Goal: Information Seeking & Learning: Learn about a topic

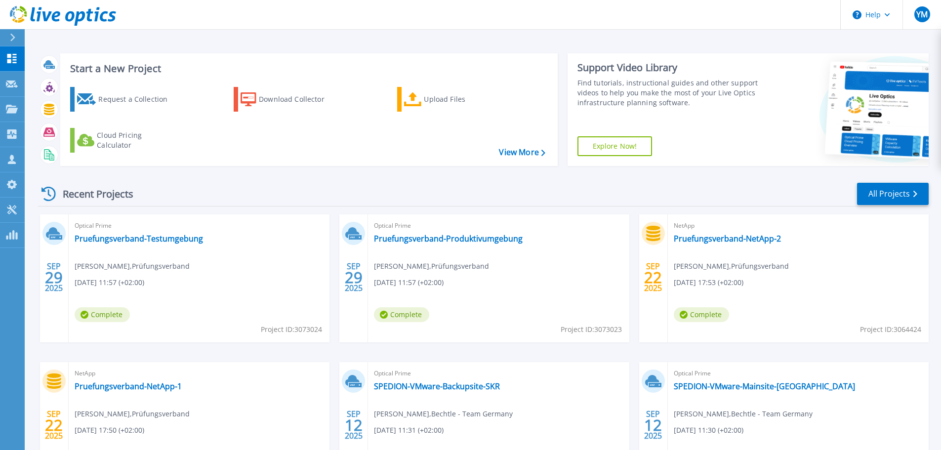
click at [212, 206] on div "Recent Projects All Projects" at bounding box center [483, 194] width 891 height 25
click at [431, 242] on link "Pruefungsverband-Produktivumgebung" at bounding box center [448, 239] width 149 height 10
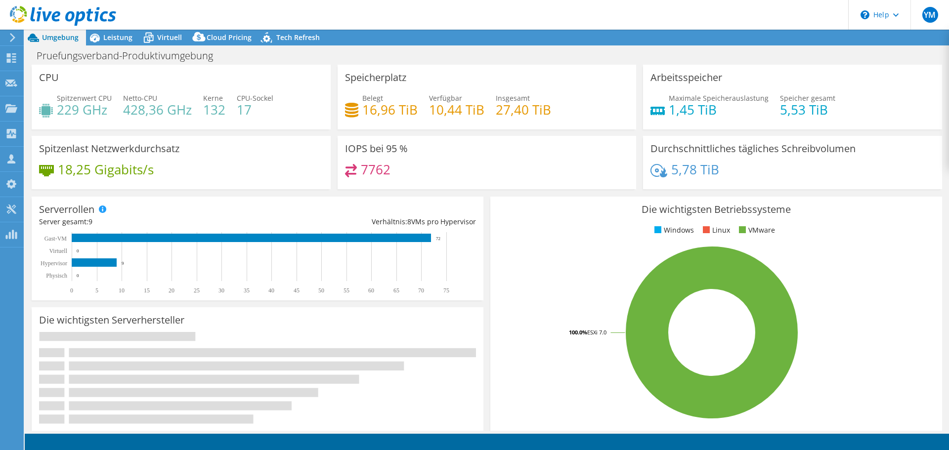
select select "USD"
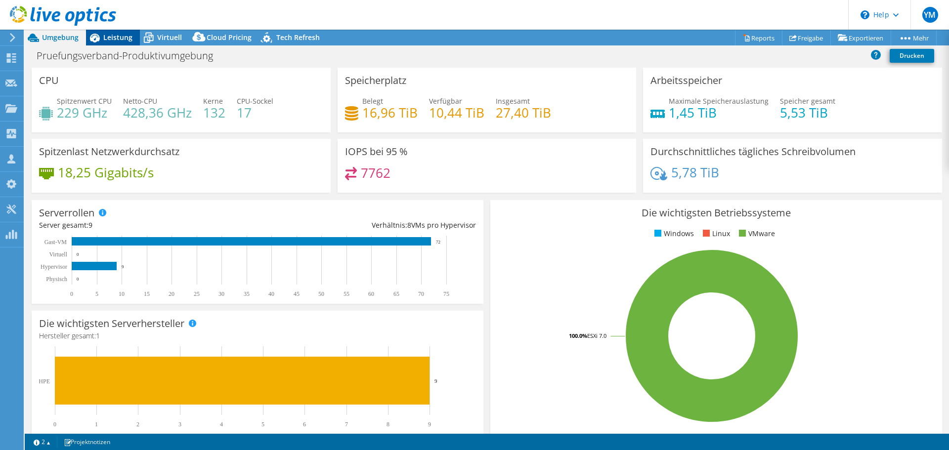
click at [124, 37] on span "Leistung" at bounding box center [117, 37] width 29 height 9
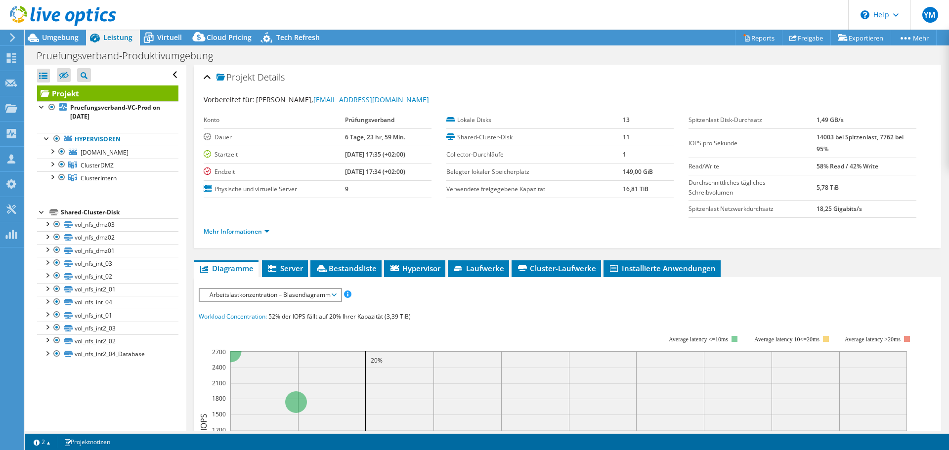
click at [71, 15] on icon at bounding box center [63, 16] width 106 height 20
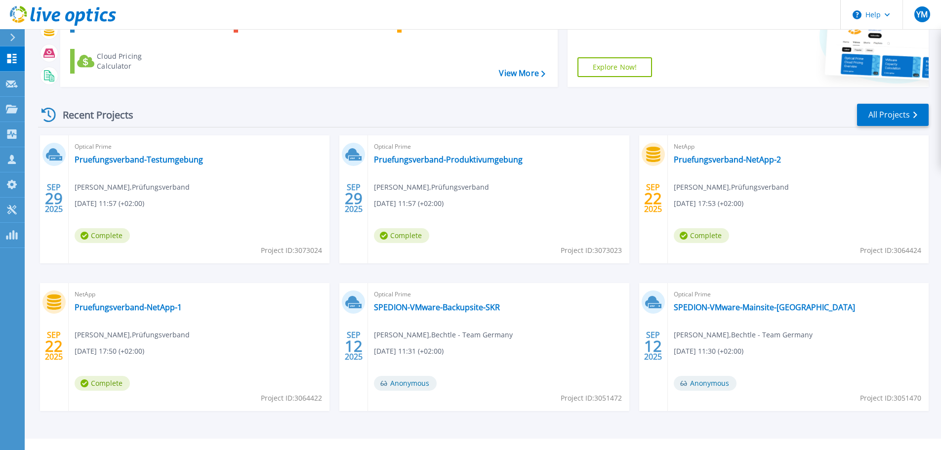
scroll to position [97, 0]
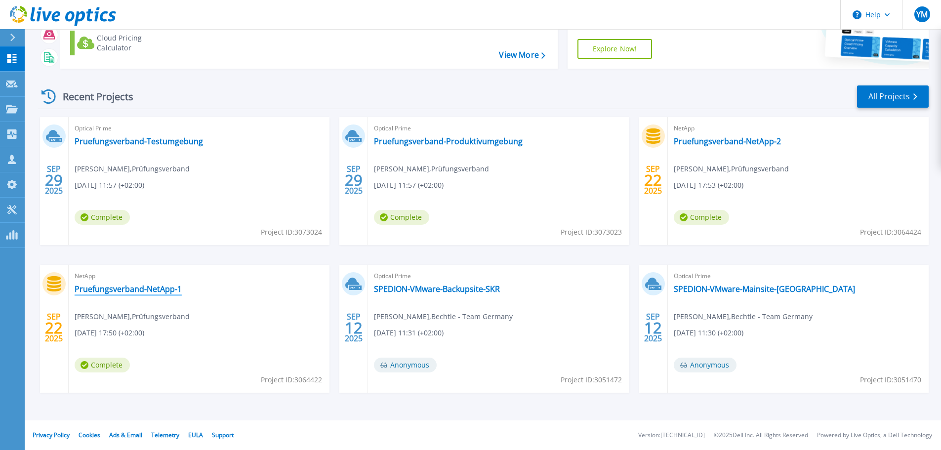
click at [134, 284] on link "Pruefungsverband-NetApp-1" at bounding box center [128, 289] width 107 height 10
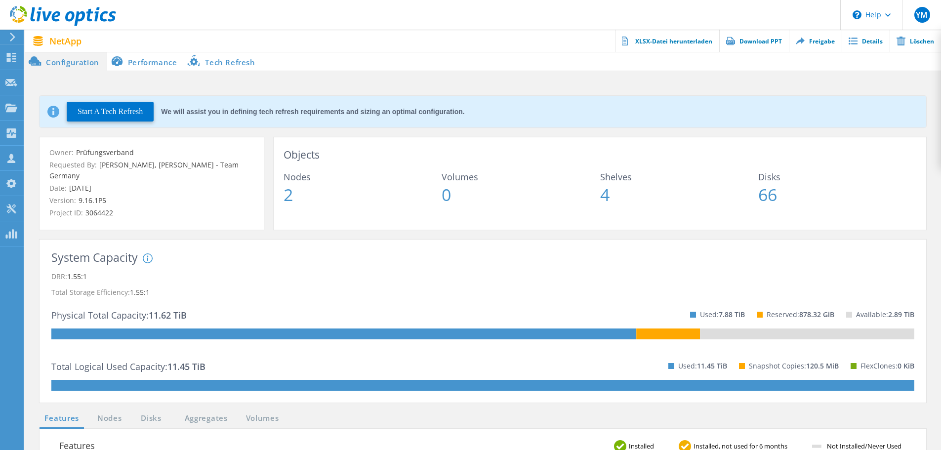
click at [157, 65] on li "Performance" at bounding box center [146, 61] width 78 height 20
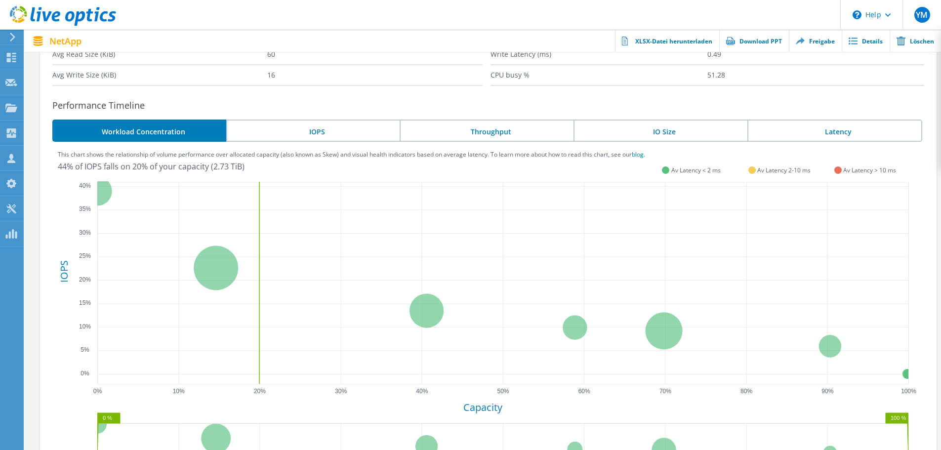
scroll to position [187, 0]
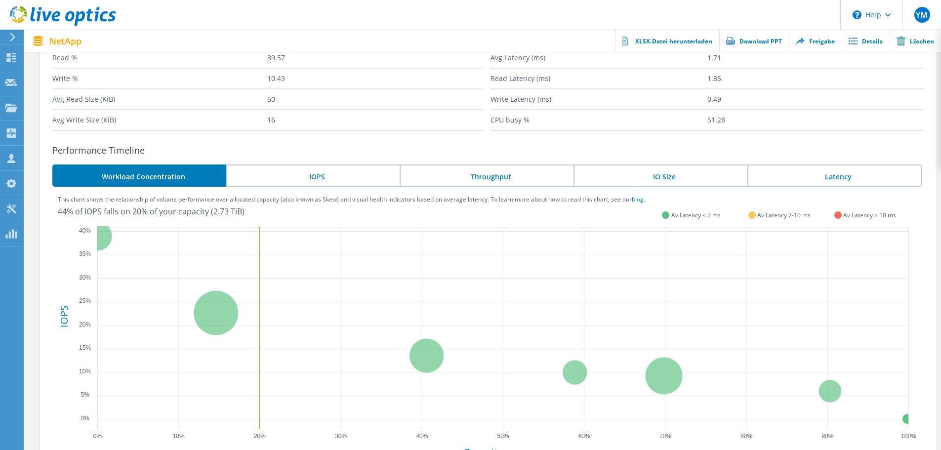
click at [307, 185] on li "IOPS" at bounding box center [313, 176] width 174 height 22
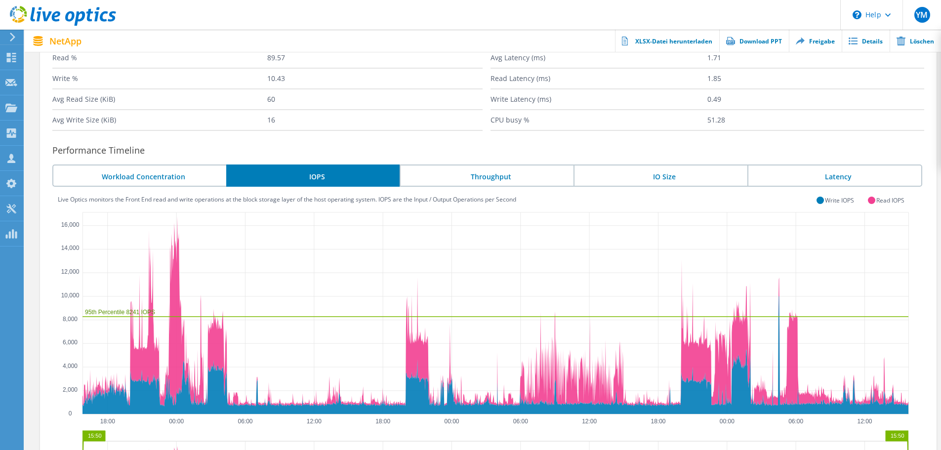
click at [831, 179] on li "Latency" at bounding box center [835, 176] width 175 height 22
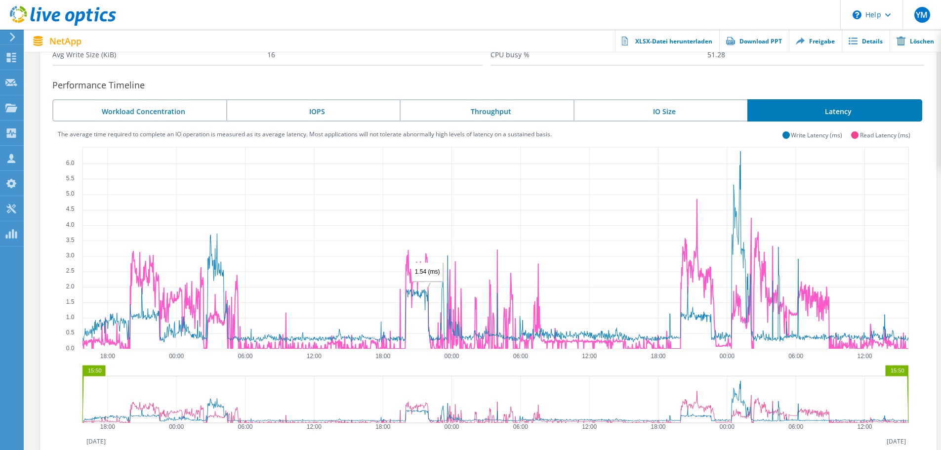
scroll to position [236, 0]
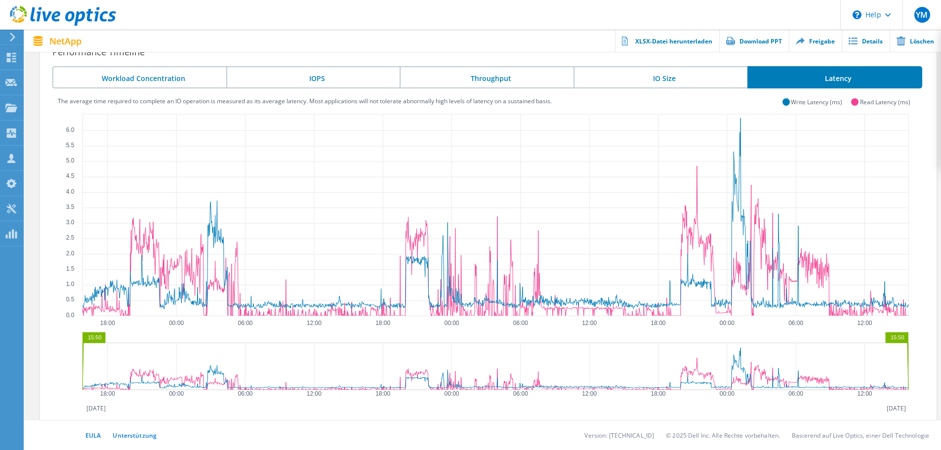
click at [171, 80] on li "Workload Concentration" at bounding box center [139, 77] width 174 height 22
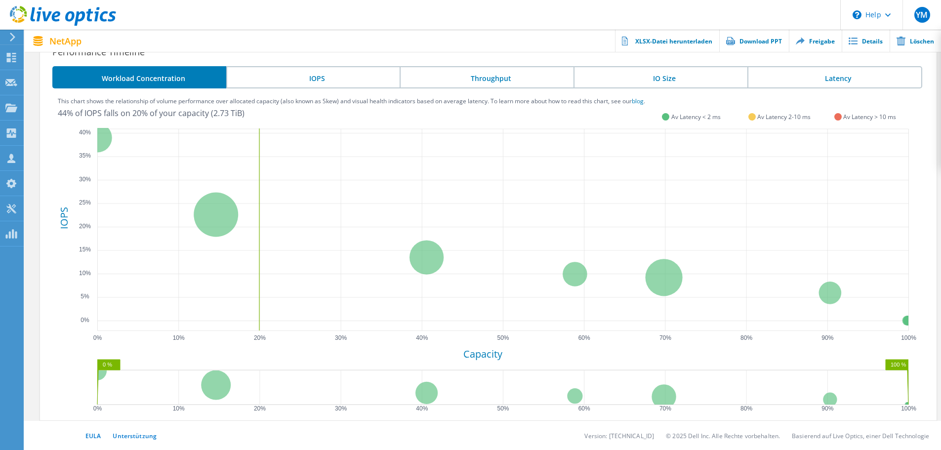
click at [322, 73] on li "IOPS" at bounding box center [313, 77] width 174 height 22
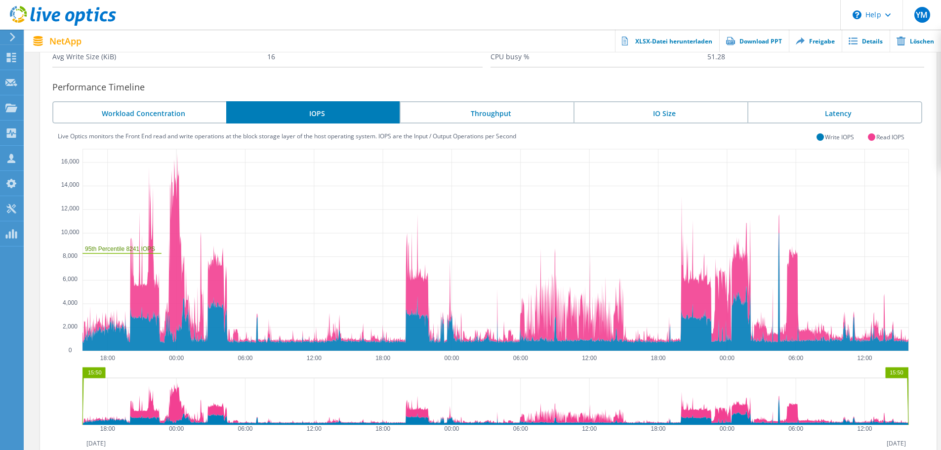
scroll to position [286, 0]
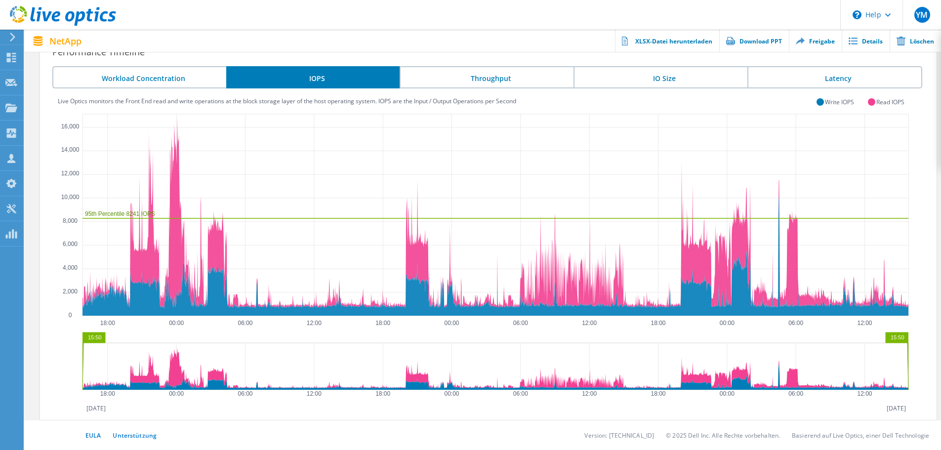
click at [492, 87] on li "Throughput" at bounding box center [487, 77] width 174 height 22
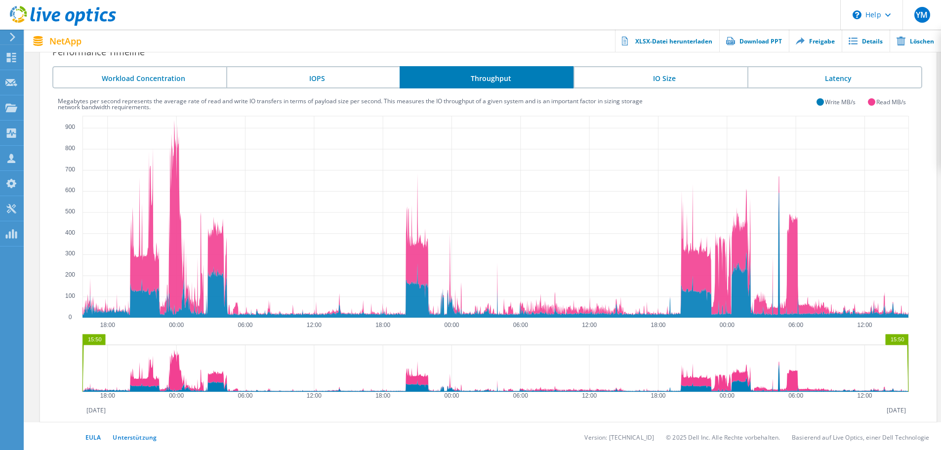
click at [648, 81] on li "IO Size" at bounding box center [661, 77] width 174 height 22
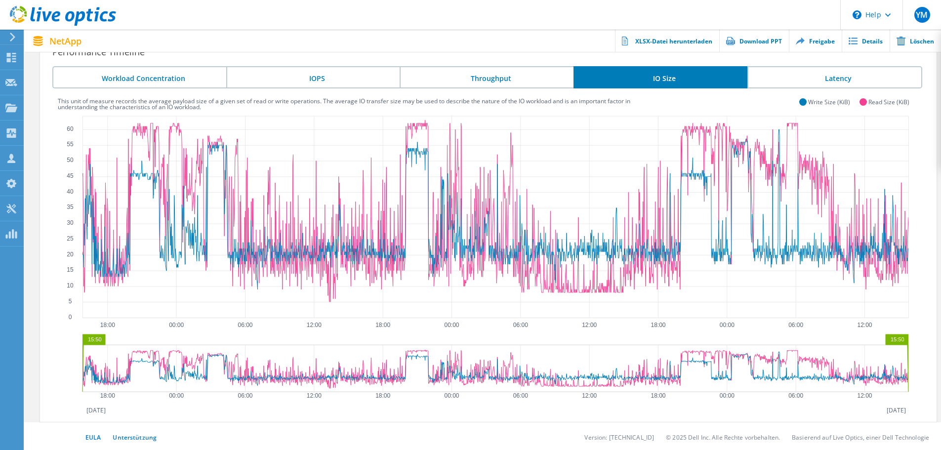
click at [860, 73] on li "Latency" at bounding box center [835, 77] width 175 height 22
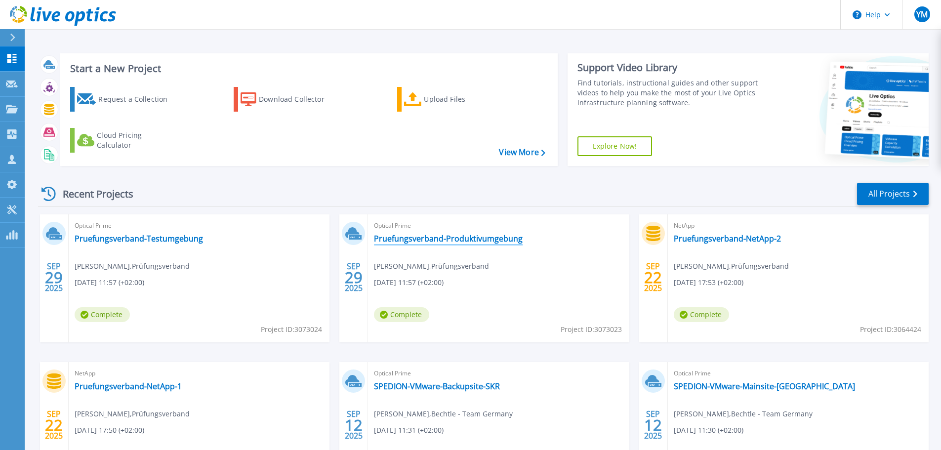
click at [405, 240] on link "Pruefungsverband-Produktivumgebung" at bounding box center [448, 239] width 149 height 10
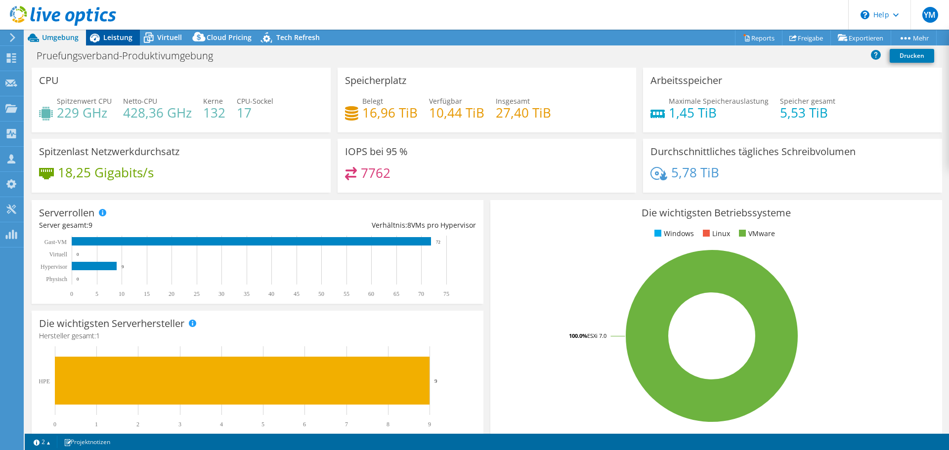
click at [117, 39] on span "Leistung" at bounding box center [117, 37] width 29 height 9
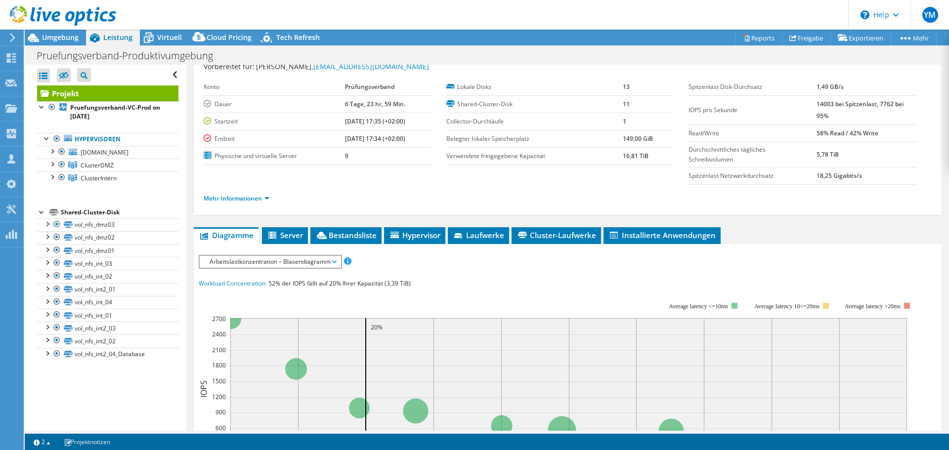
scroll to position [49, 0]
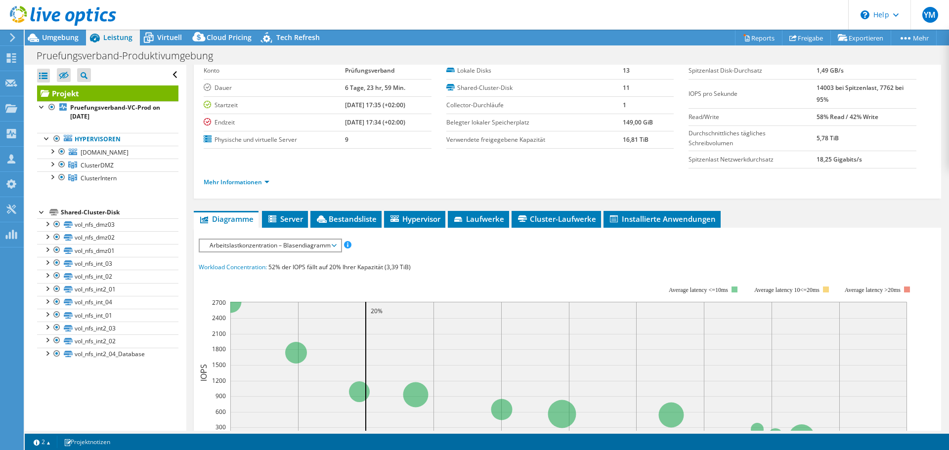
click at [315, 246] on span "Arbeitslastkonzentration – Blasendiagramm" at bounding box center [270, 246] width 131 height 12
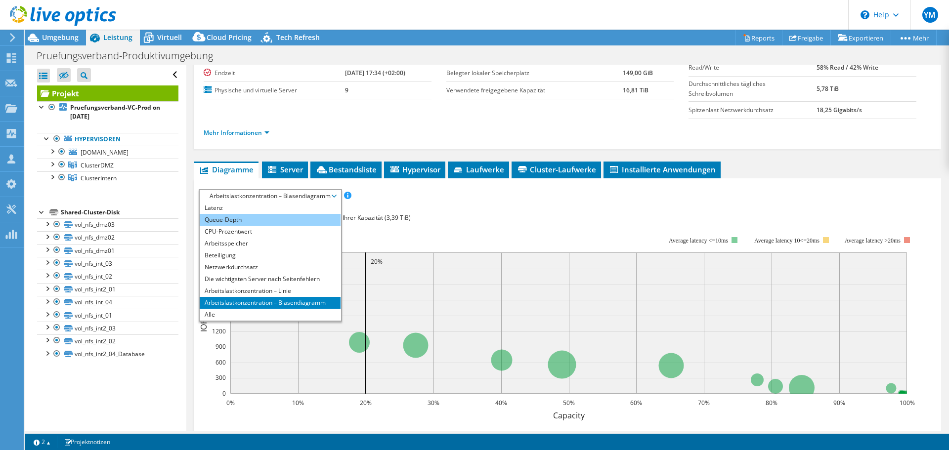
scroll to position [0, 0]
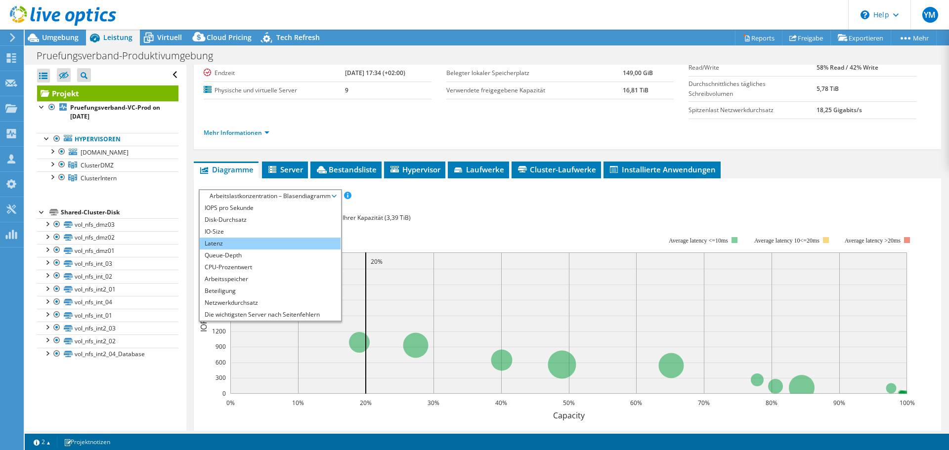
click at [253, 242] on li "Latenz" at bounding box center [270, 244] width 141 height 12
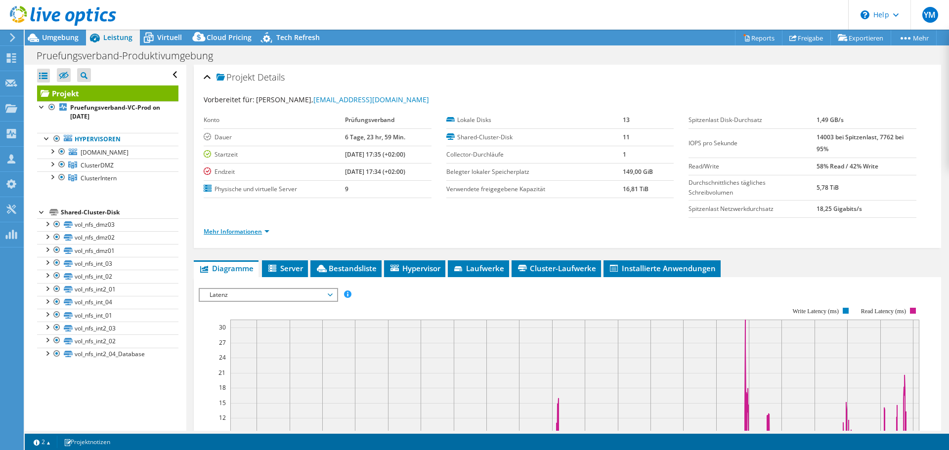
click at [248, 230] on link "Mehr Informationen" at bounding box center [237, 231] width 66 height 8
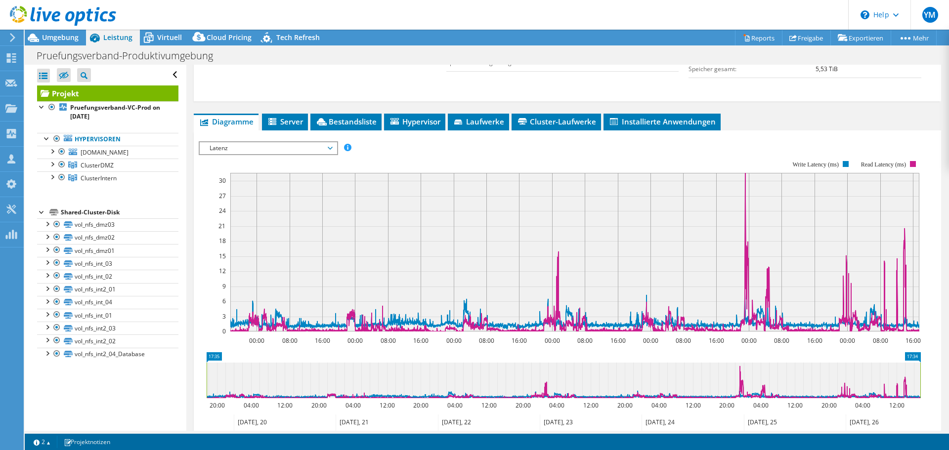
scroll to position [413, 0]
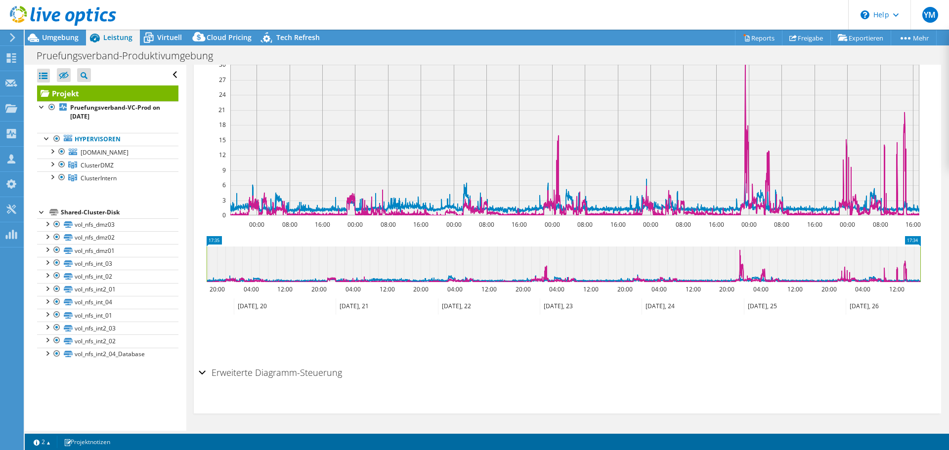
click at [259, 375] on h2 "Erweiterte Diagramm-Steuerung" at bounding box center [270, 373] width 143 height 20
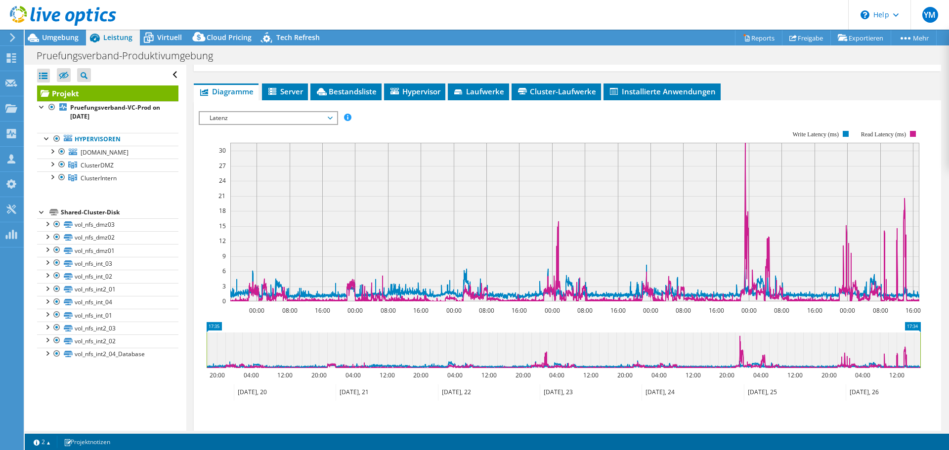
scroll to position [304, 0]
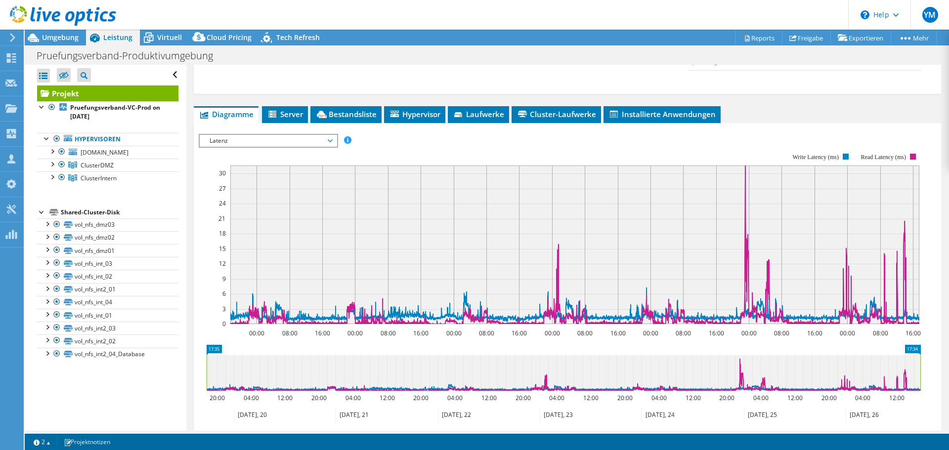
click at [273, 143] on span "Latenz" at bounding box center [268, 141] width 127 height 12
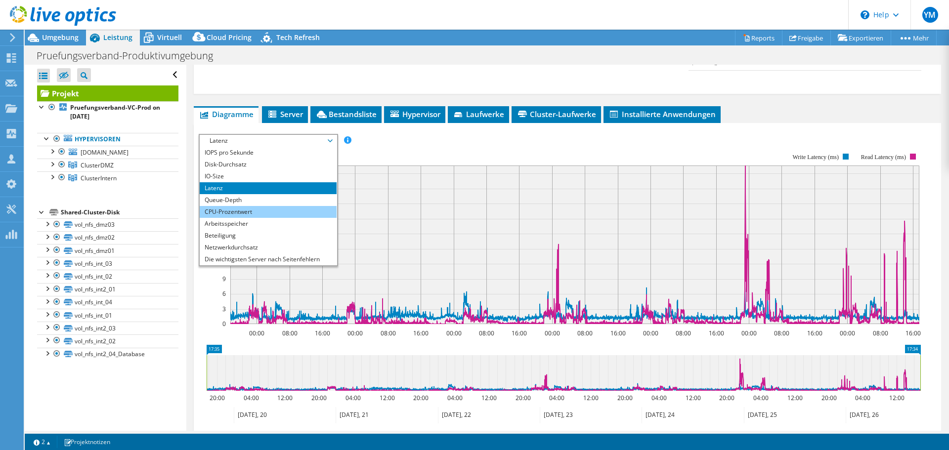
click at [245, 208] on li "CPU-Prozentwert" at bounding box center [268, 212] width 137 height 12
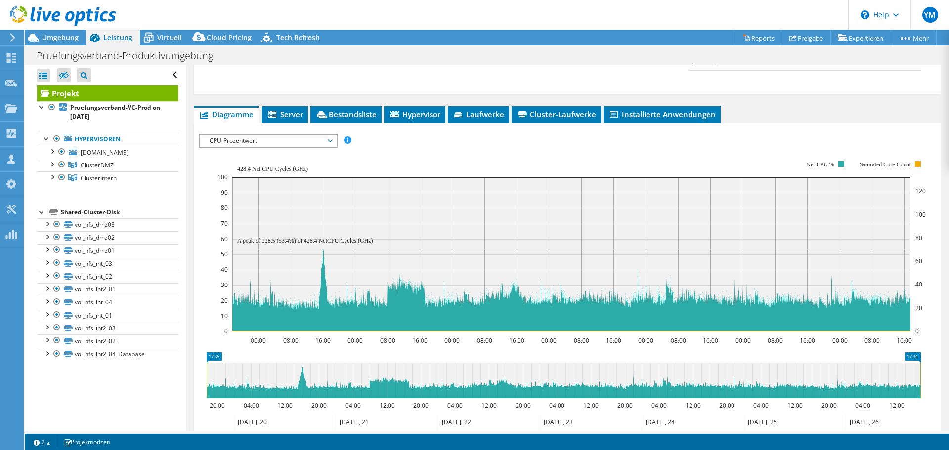
click at [273, 141] on span "CPU-Prozentwert" at bounding box center [268, 141] width 127 height 12
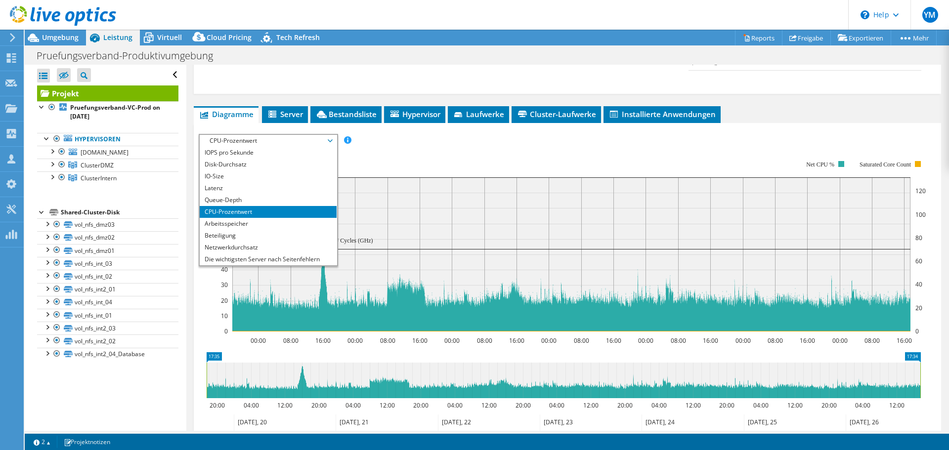
click at [449, 145] on div "IOPS pro Sekunde Disk-Durchsatz IO-Size Latenz Queue-Depth CPU-Prozentwert Arbe…" at bounding box center [567, 140] width 737 height 13
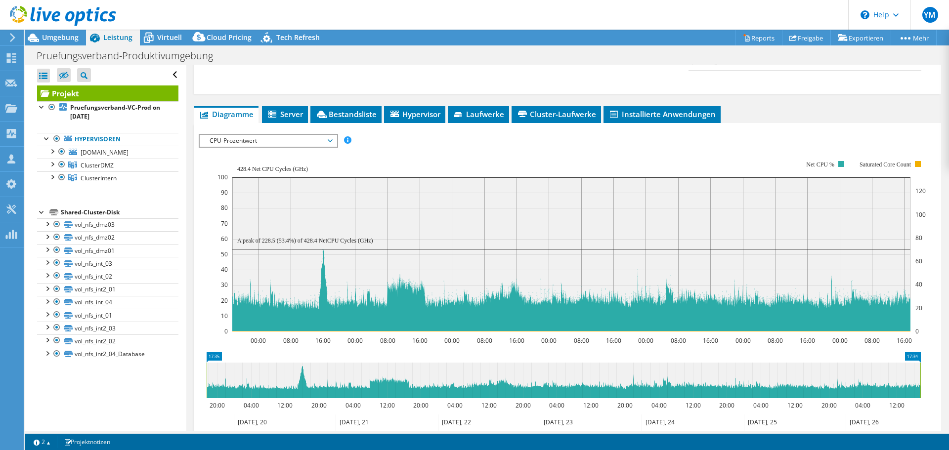
click at [276, 145] on span "CPU-Prozentwert" at bounding box center [268, 141] width 127 height 12
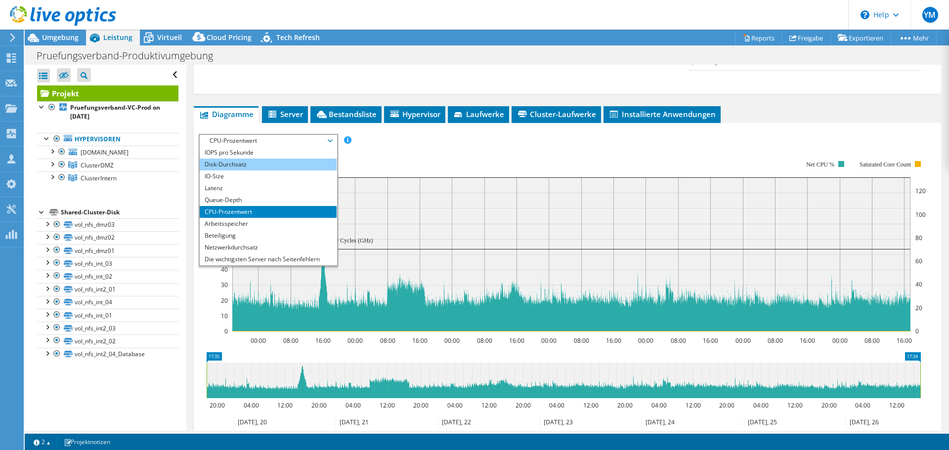
click at [239, 165] on li "Disk-Durchsatz" at bounding box center [268, 165] width 137 height 12
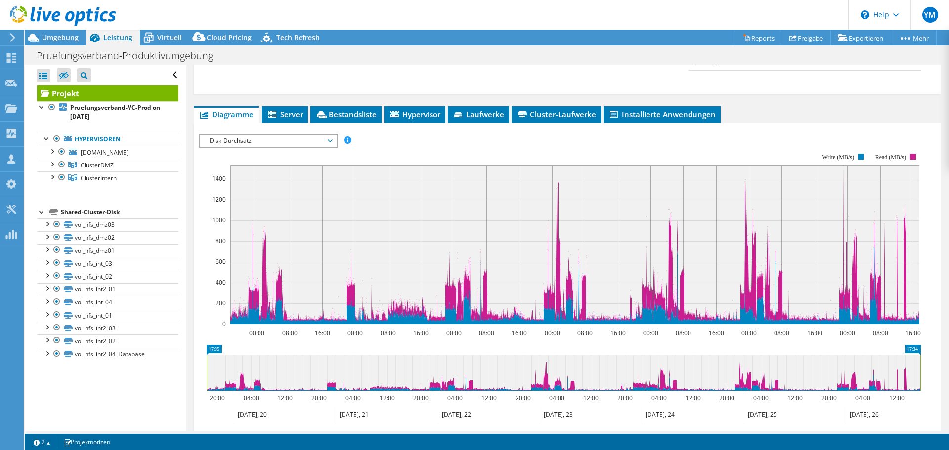
click at [309, 137] on span "Disk-Durchsatz" at bounding box center [268, 141] width 127 height 12
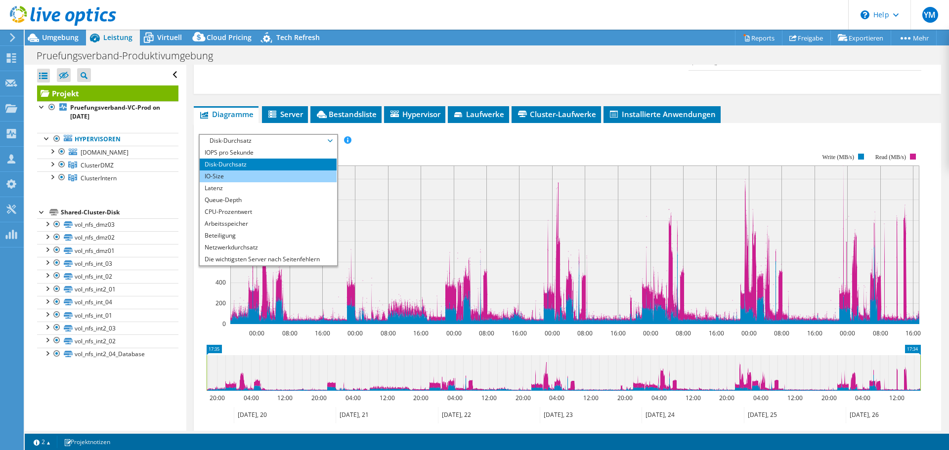
click at [257, 174] on li "IO-Size" at bounding box center [268, 176] width 137 height 12
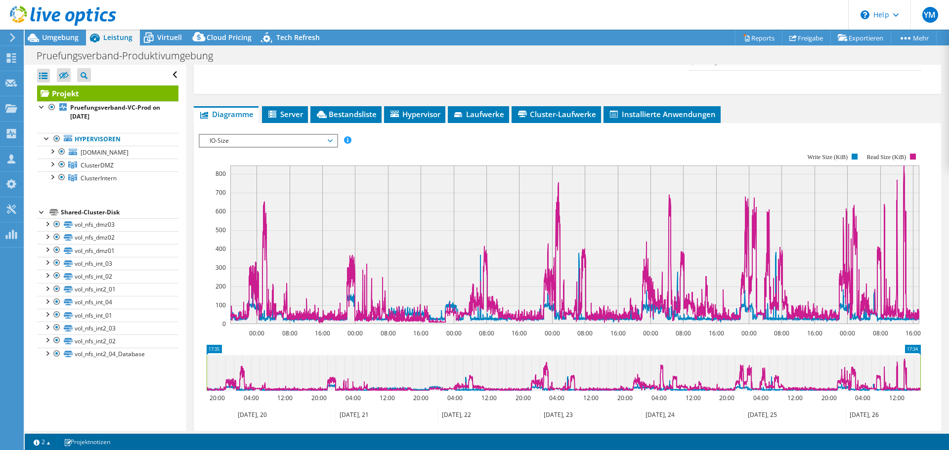
click at [272, 143] on span "IO-Size" at bounding box center [268, 141] width 127 height 12
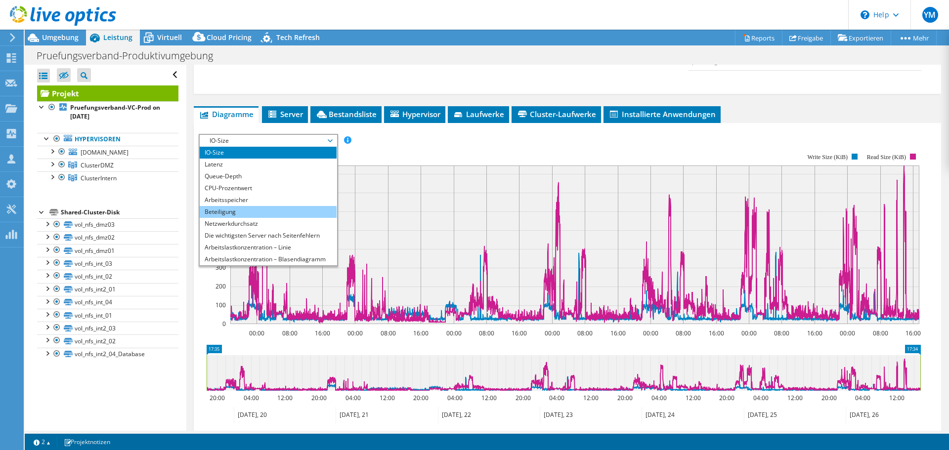
scroll to position [36, 0]
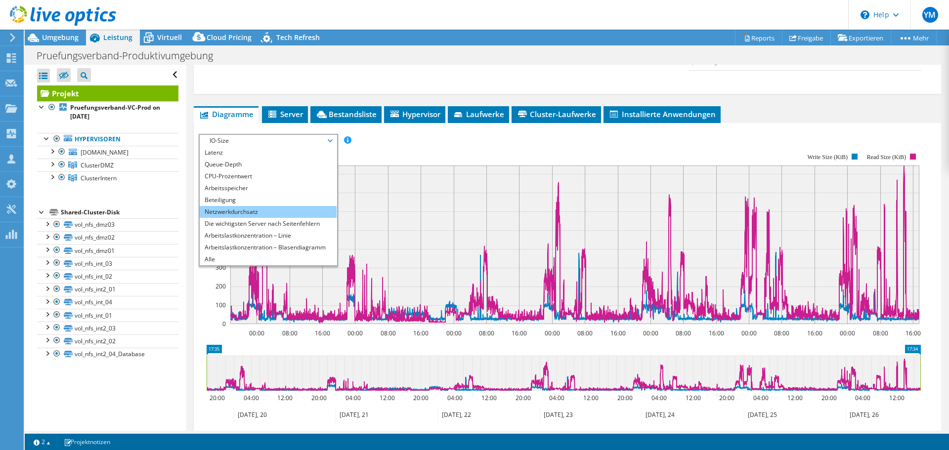
click at [249, 216] on li "Netzwerkdurchsatz" at bounding box center [268, 212] width 137 height 12
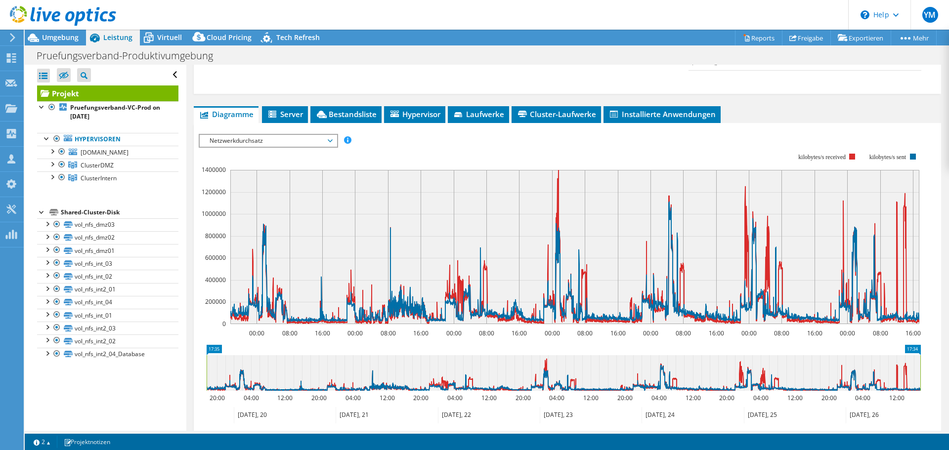
click at [283, 140] on span "Netzwerkdurchsatz" at bounding box center [268, 141] width 127 height 12
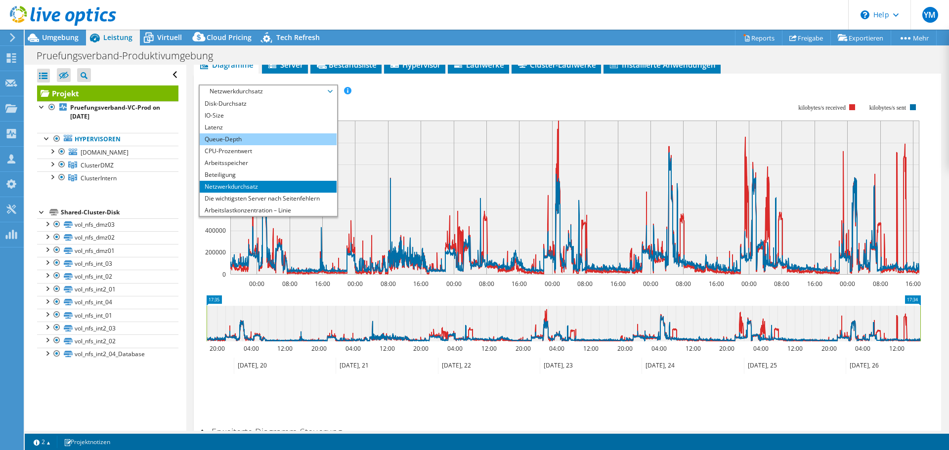
scroll to position [0, 0]
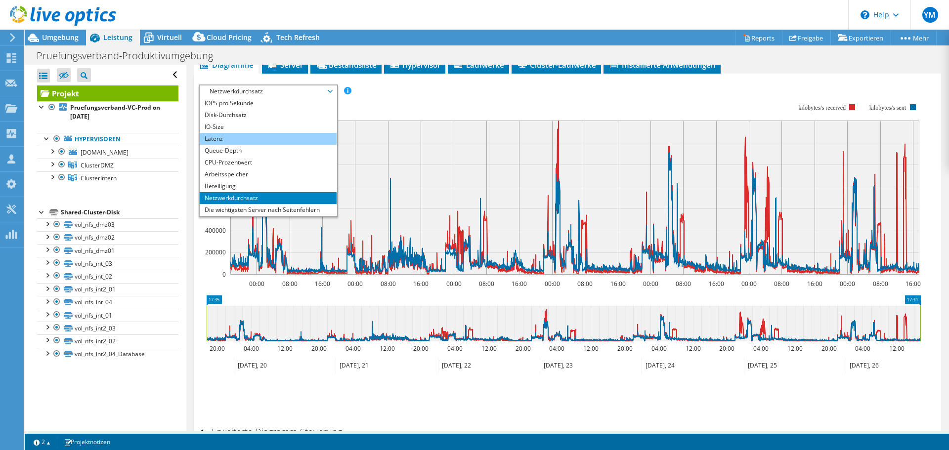
click at [268, 136] on li "Latenz" at bounding box center [268, 139] width 137 height 12
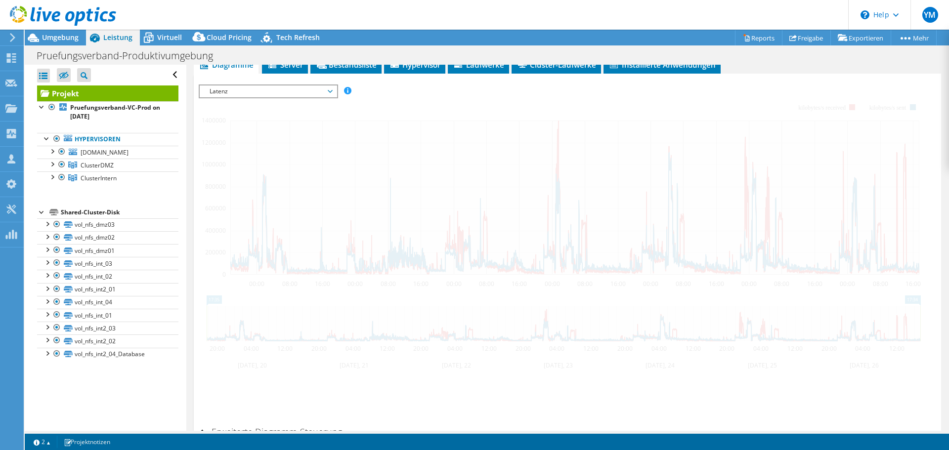
click at [392, 103] on div at bounding box center [567, 252] width 737 height 337
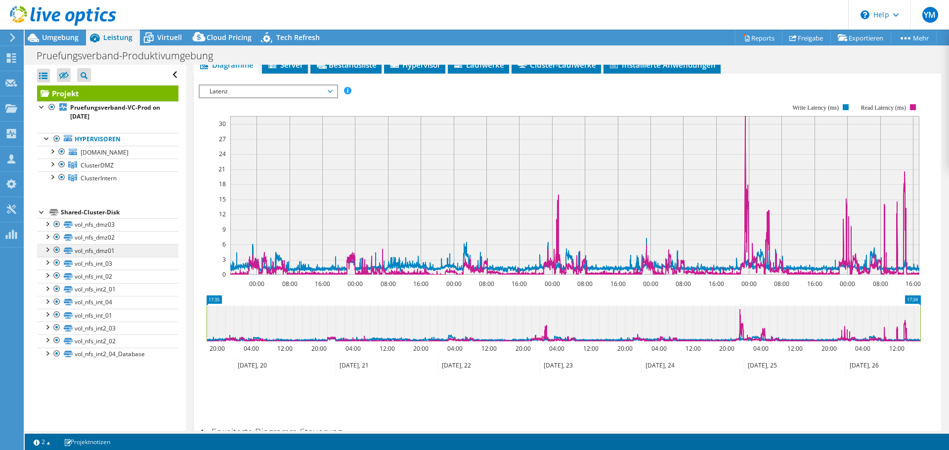
scroll to position [254, 0]
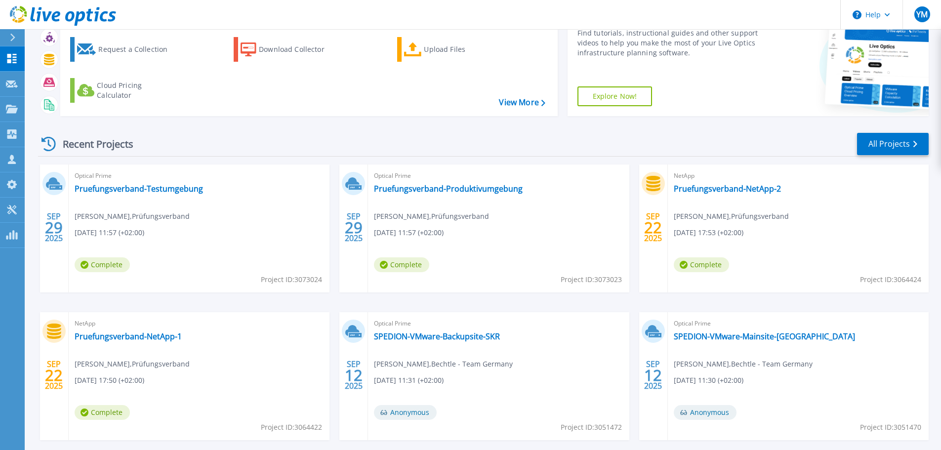
scroll to position [97, 0]
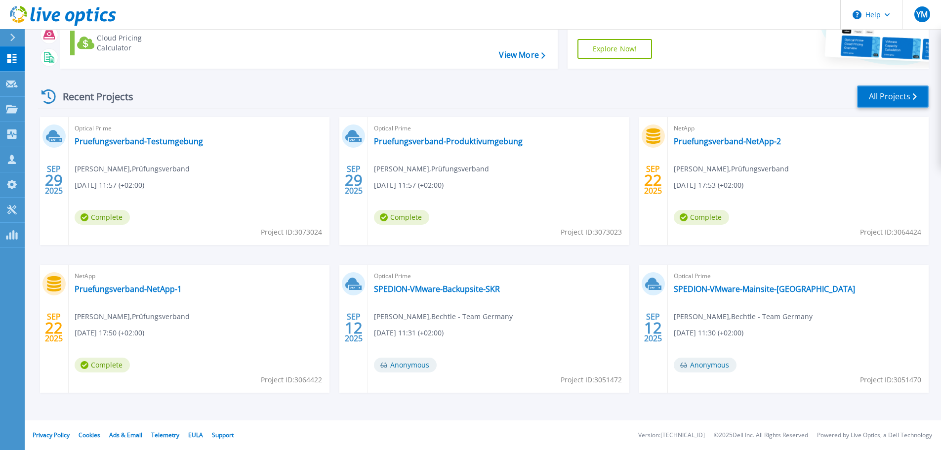
click at [881, 102] on link "All Projects" at bounding box center [893, 96] width 72 height 22
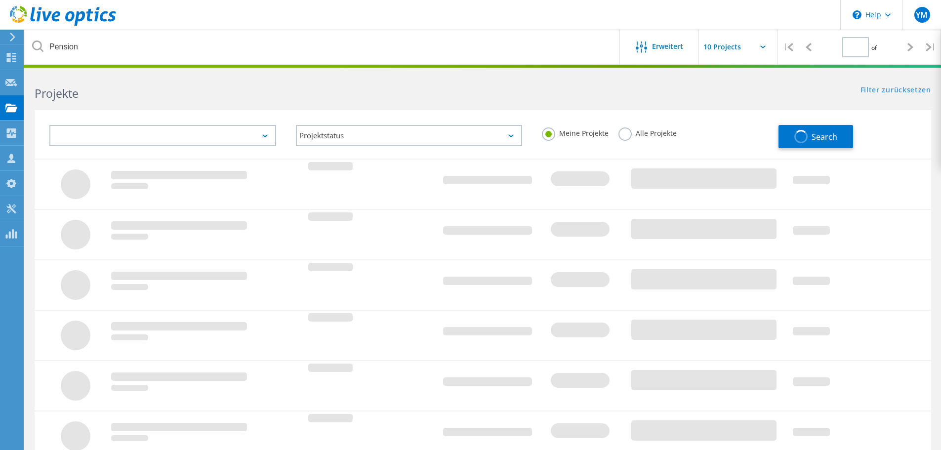
type input "1"
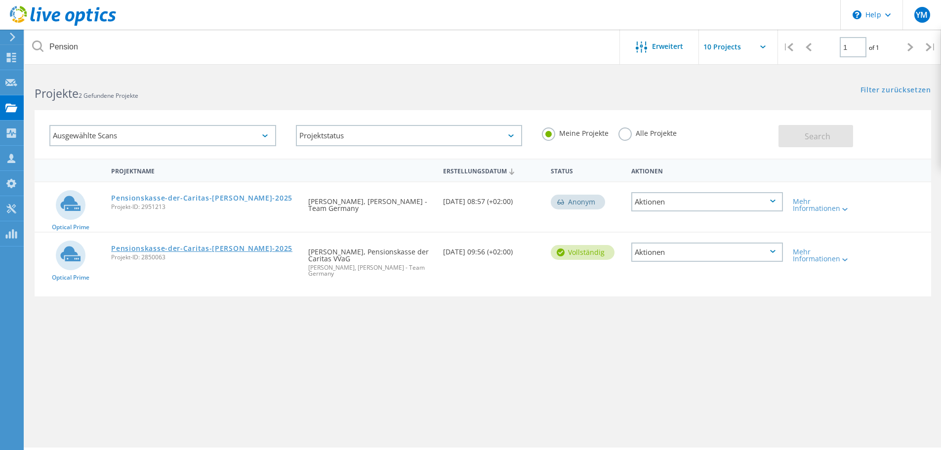
click at [198, 250] on link "Pensionskasse-der-Caritas-[PERSON_NAME]-2025" at bounding box center [201, 248] width 181 height 7
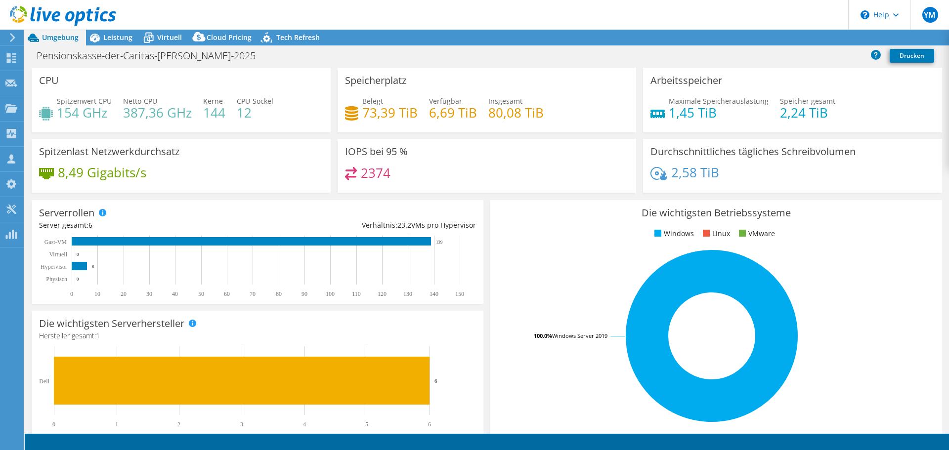
select select "EUFrankfurt"
click at [163, 32] on div "Virtuell" at bounding box center [164, 38] width 49 height 16
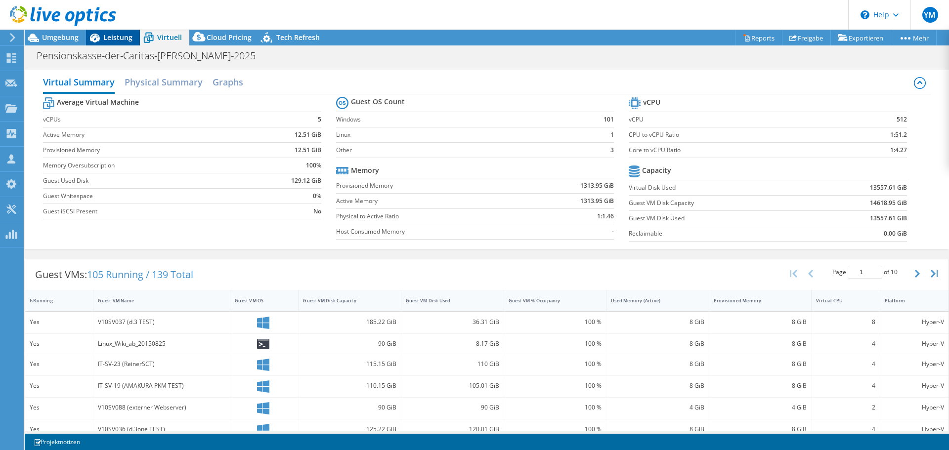
click at [128, 42] on div "Leistung" at bounding box center [113, 38] width 54 height 16
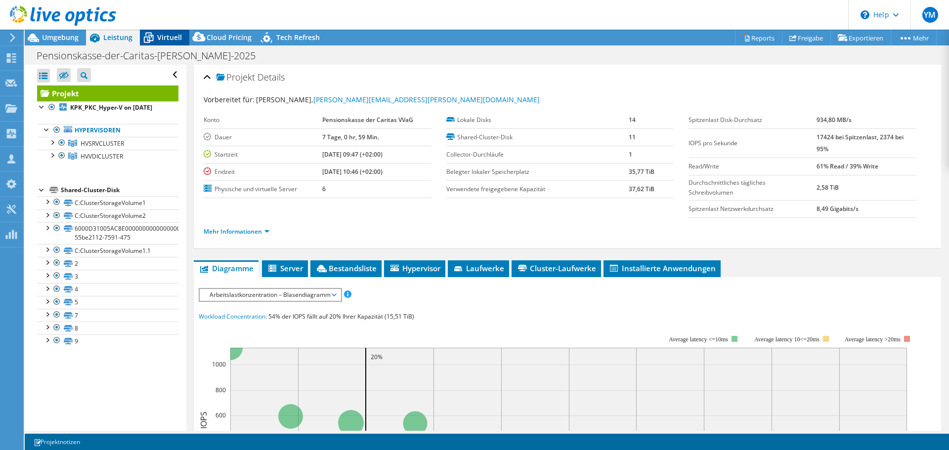
click at [158, 37] on span "Virtuell" at bounding box center [169, 37] width 25 height 9
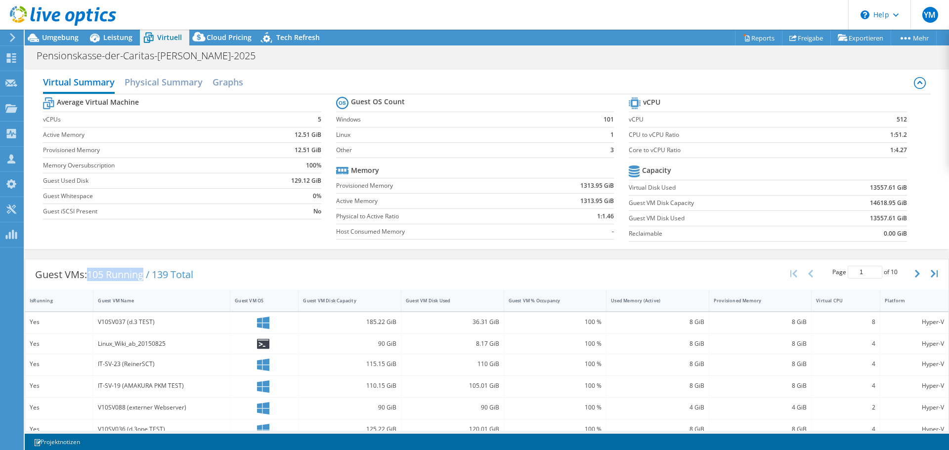
drag, startPoint x: 91, startPoint y: 277, endPoint x: 148, endPoint y: 273, distance: 56.5
click at [148, 273] on span "105 Running / 139 Total" at bounding box center [140, 274] width 106 height 13
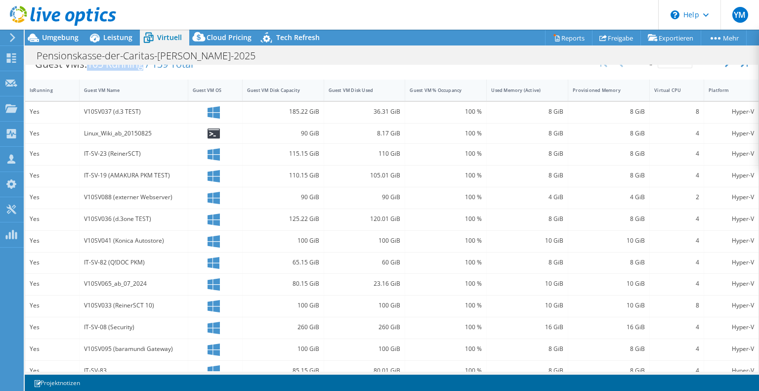
scroll to position [208, 0]
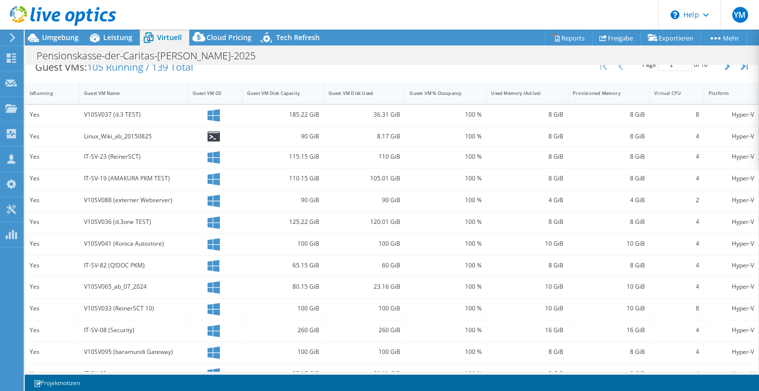
click at [636, 325] on div "16 GiB" at bounding box center [609, 330] width 72 height 11
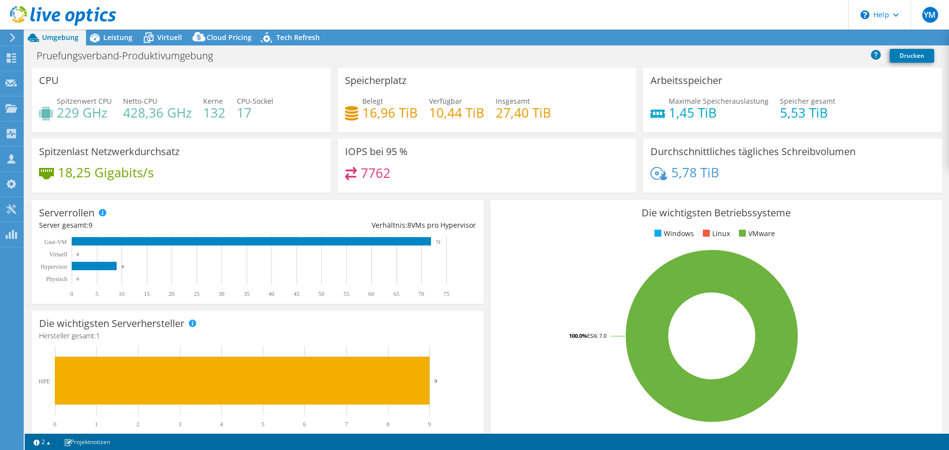
select select "USD"
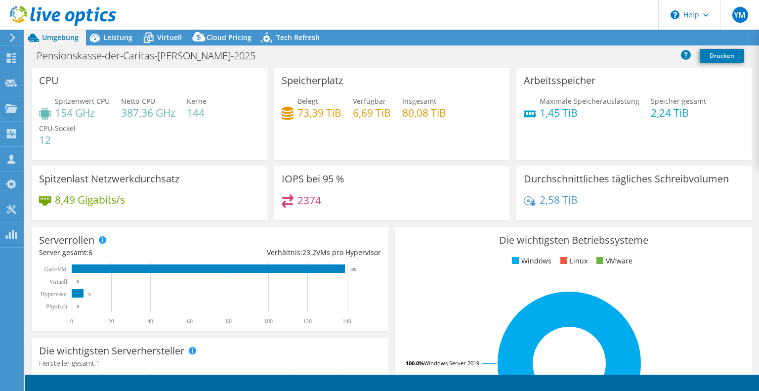
select select "EUFrankfurt"
select select "USD"
